Goal: Task Accomplishment & Management: Manage account settings

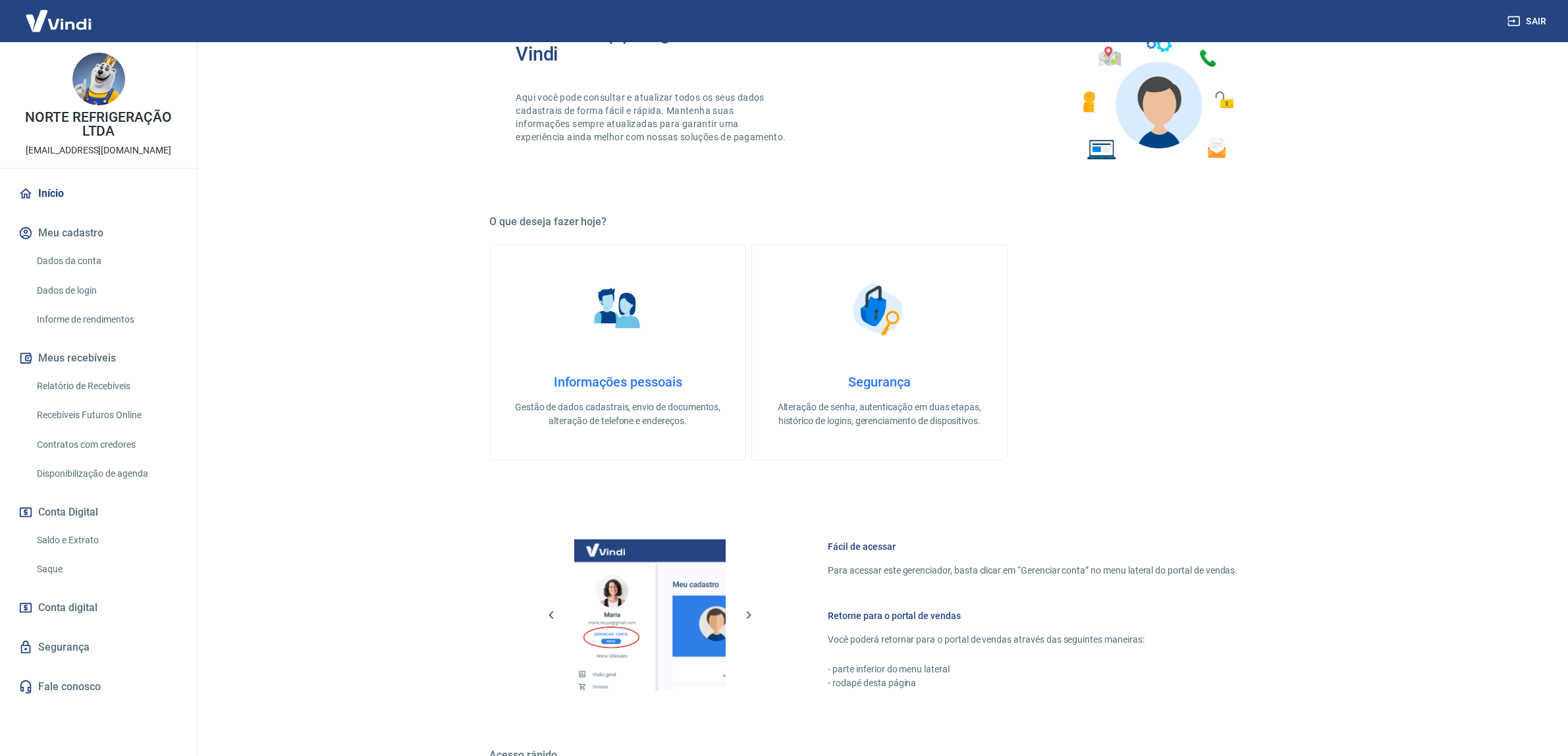
scroll to position [271, 0]
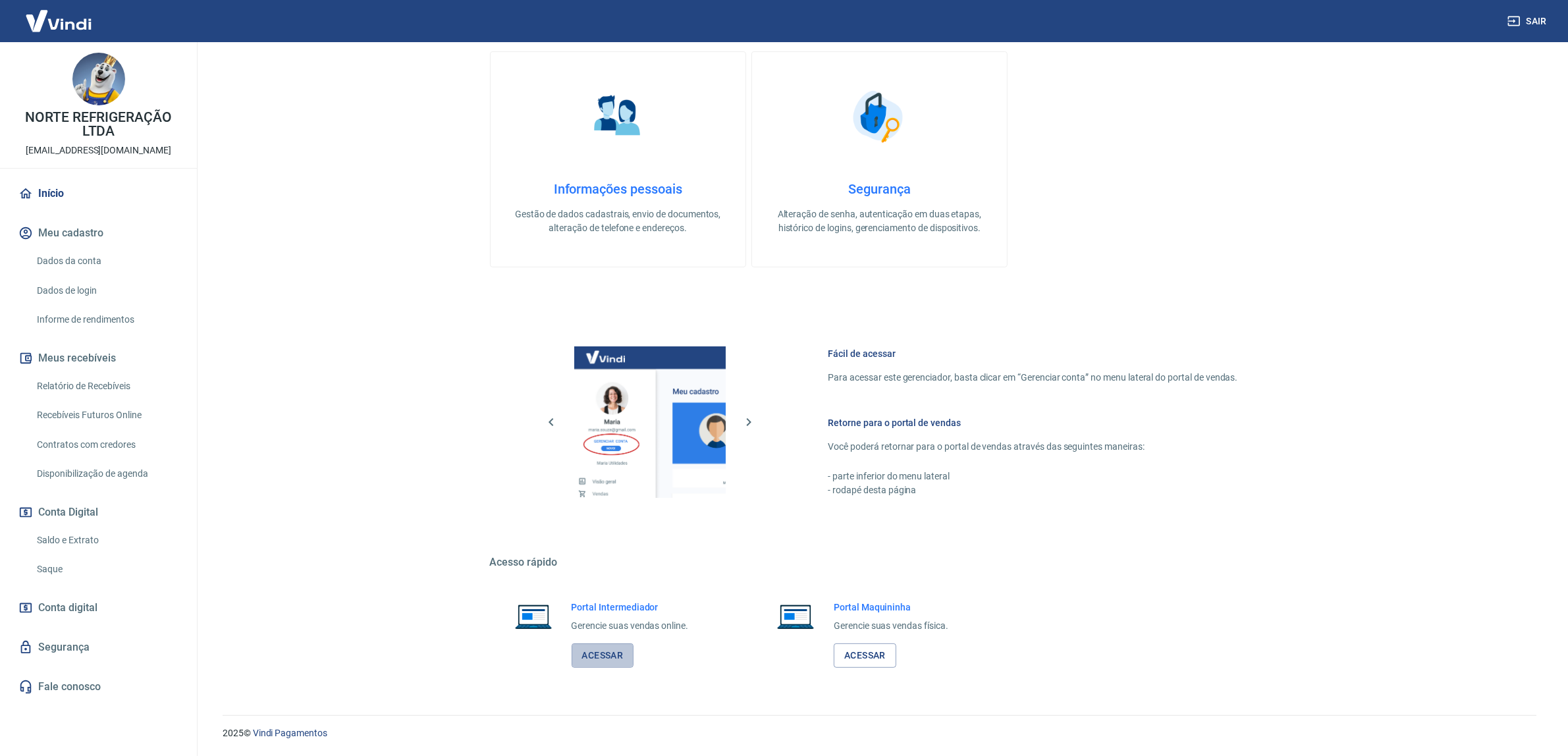
drag, startPoint x: 603, startPoint y: 655, endPoint x: 616, endPoint y: 637, distance: 22.2
click at [602, 655] on link "Acessar" at bounding box center [603, 655] width 62 height 25
